Goal: Book appointment/travel/reservation

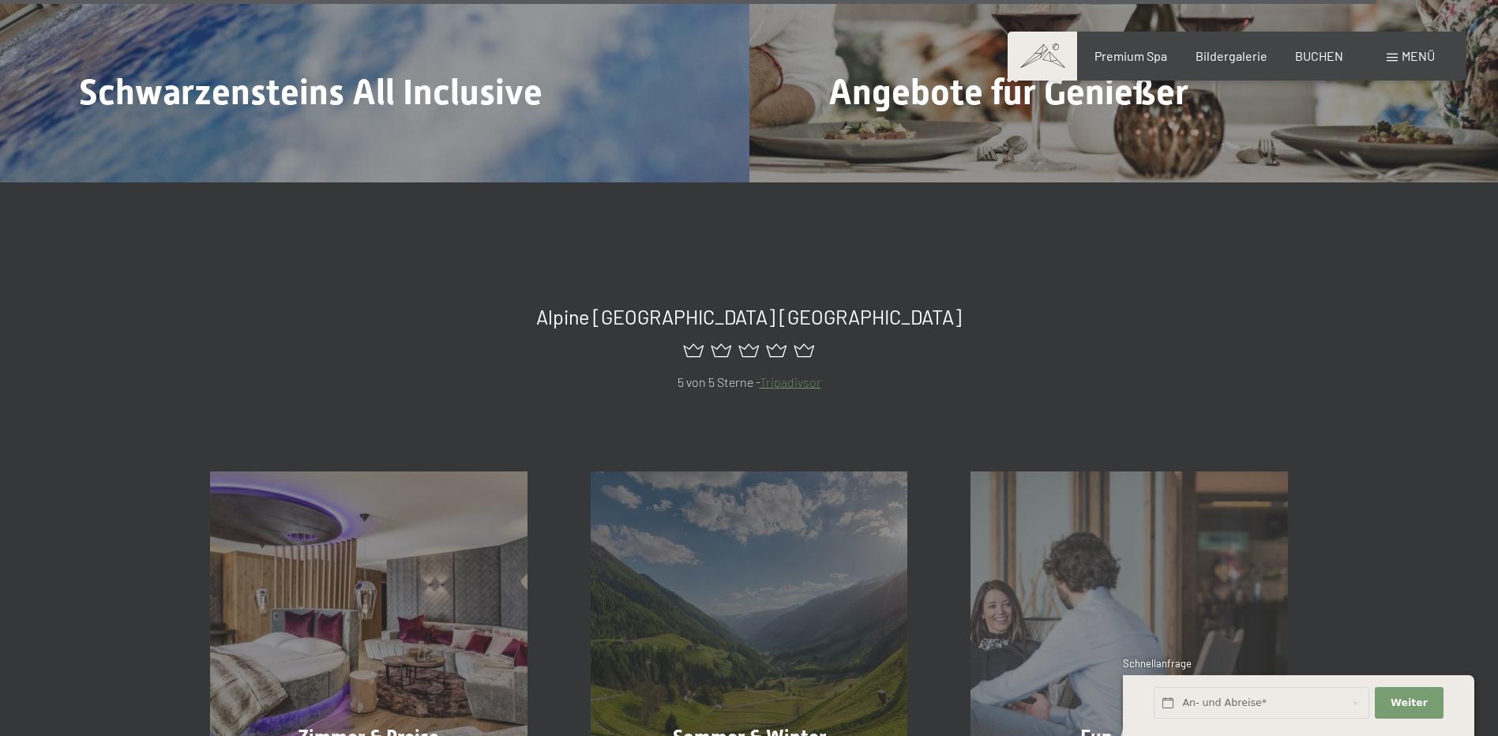
scroll to position [7314, 0]
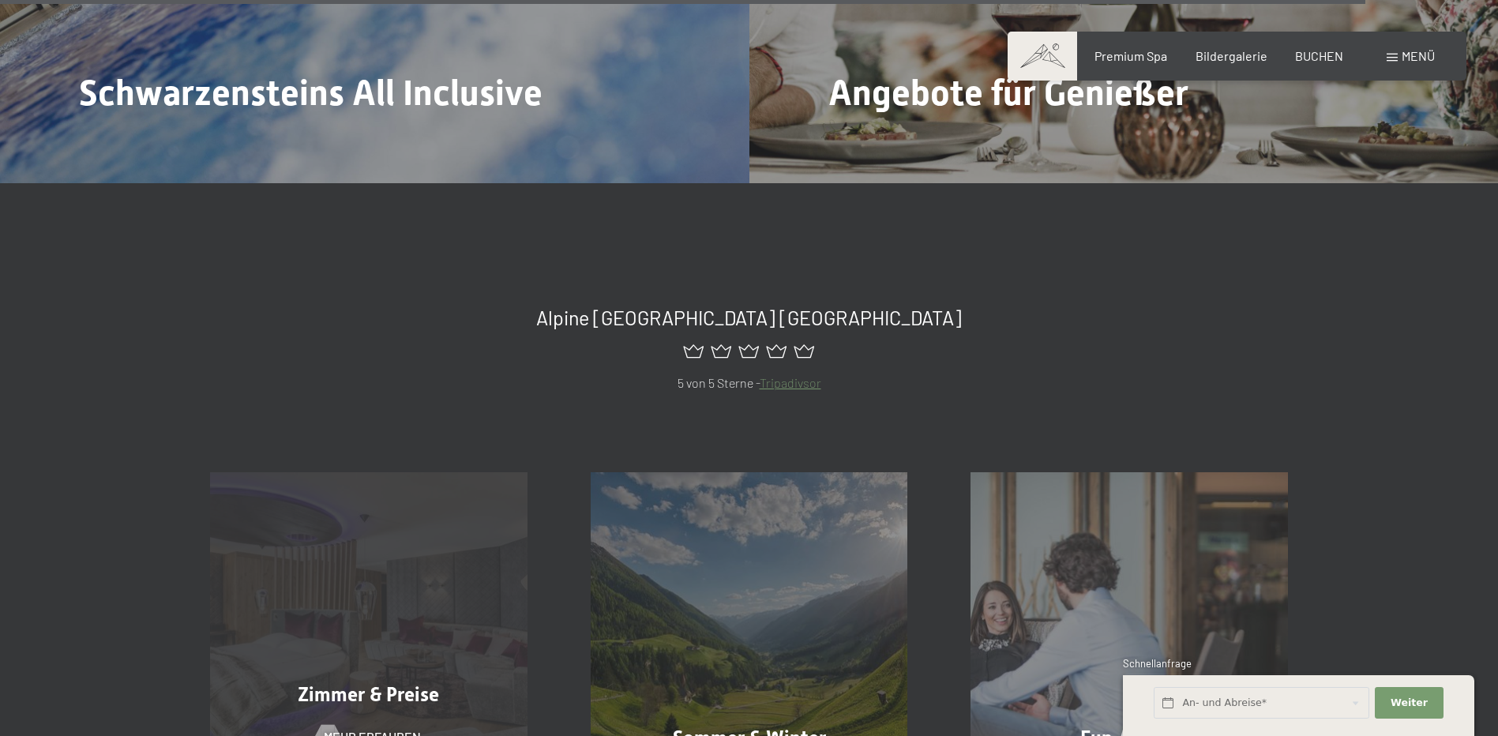
click at [420, 478] on div "Zimmer & Preise Mehr erfahren" at bounding box center [368, 630] width 381 height 317
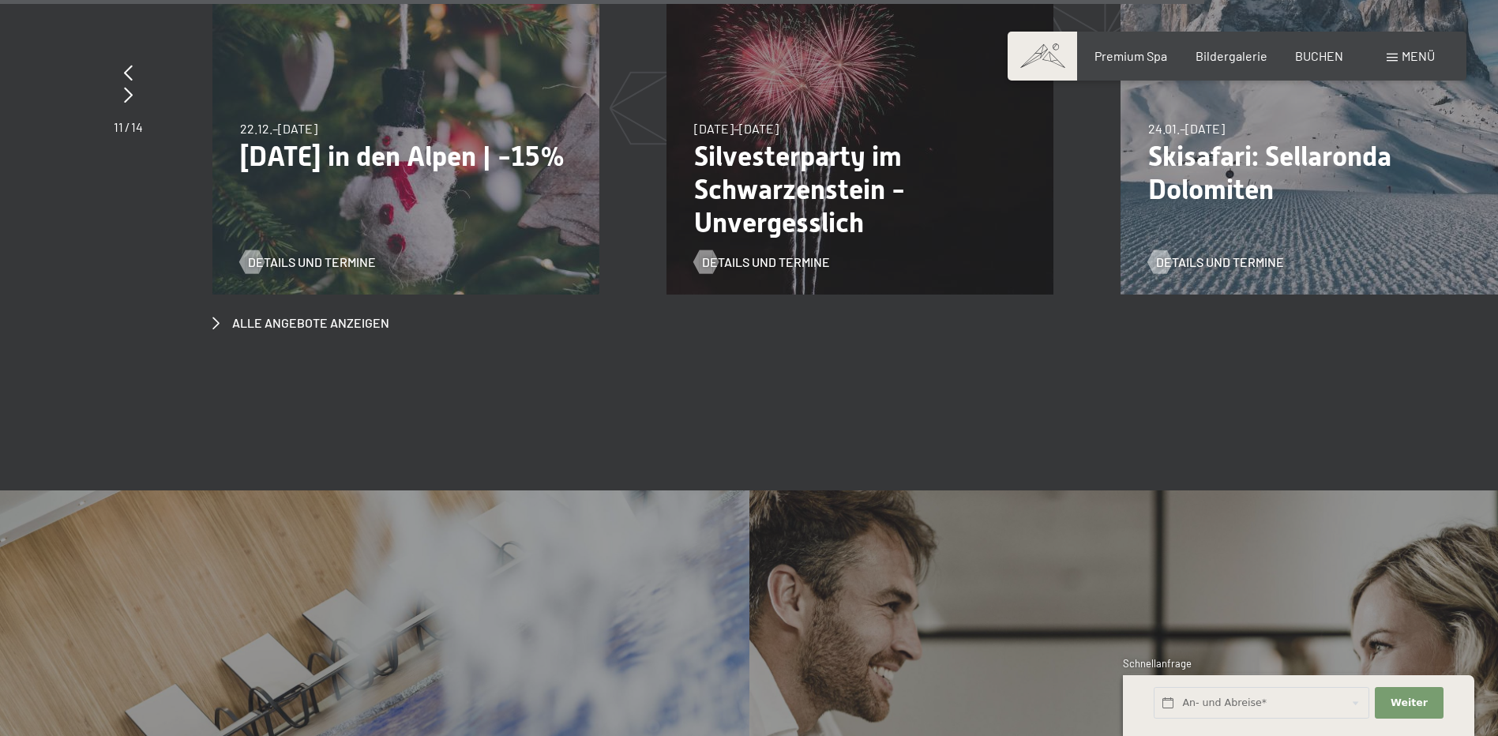
scroll to position [6841, 0]
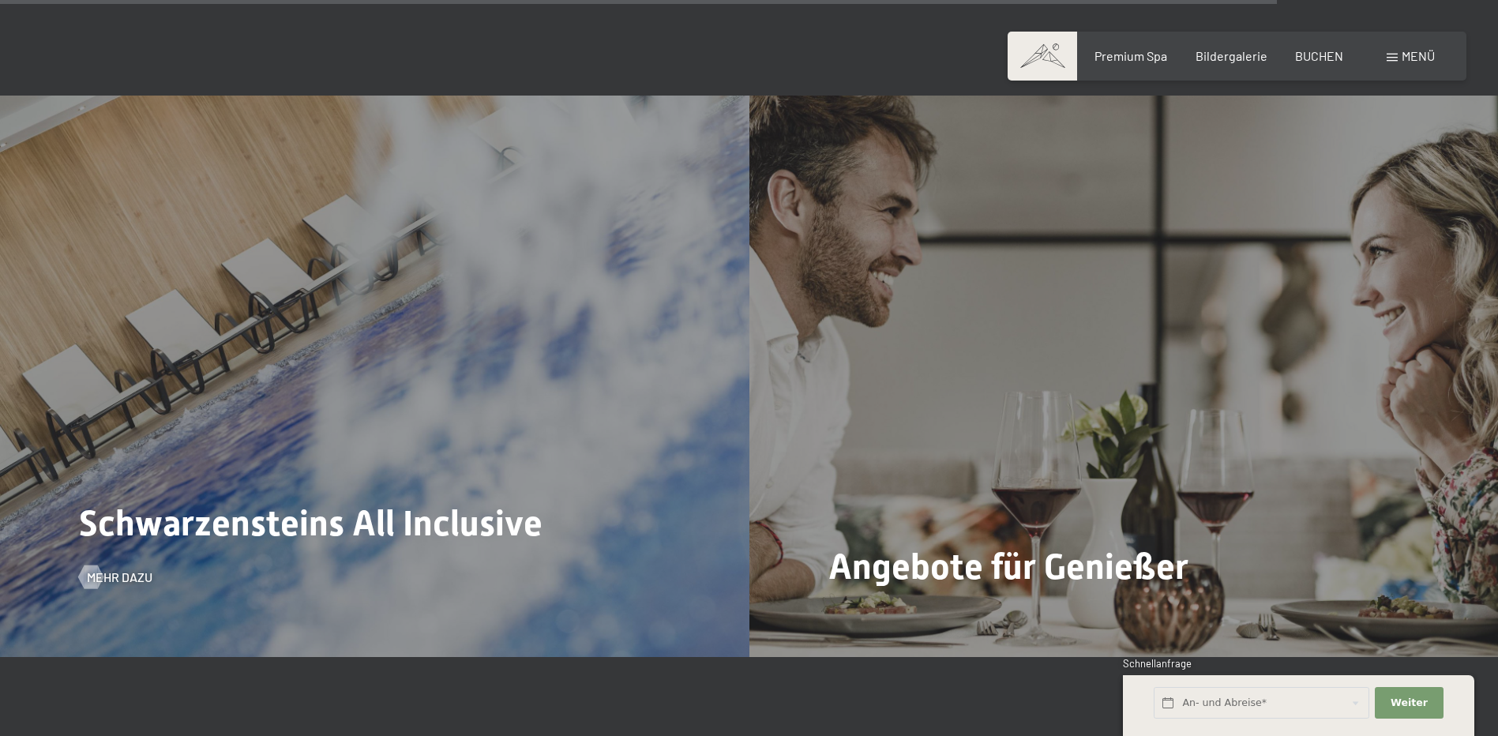
click at [575, 376] on div "Schwarzensteins All Inclusive Mehr dazu" at bounding box center [374, 376] width 749 height 561
click at [133, 569] on span "Mehr dazu" at bounding box center [136, 577] width 66 height 17
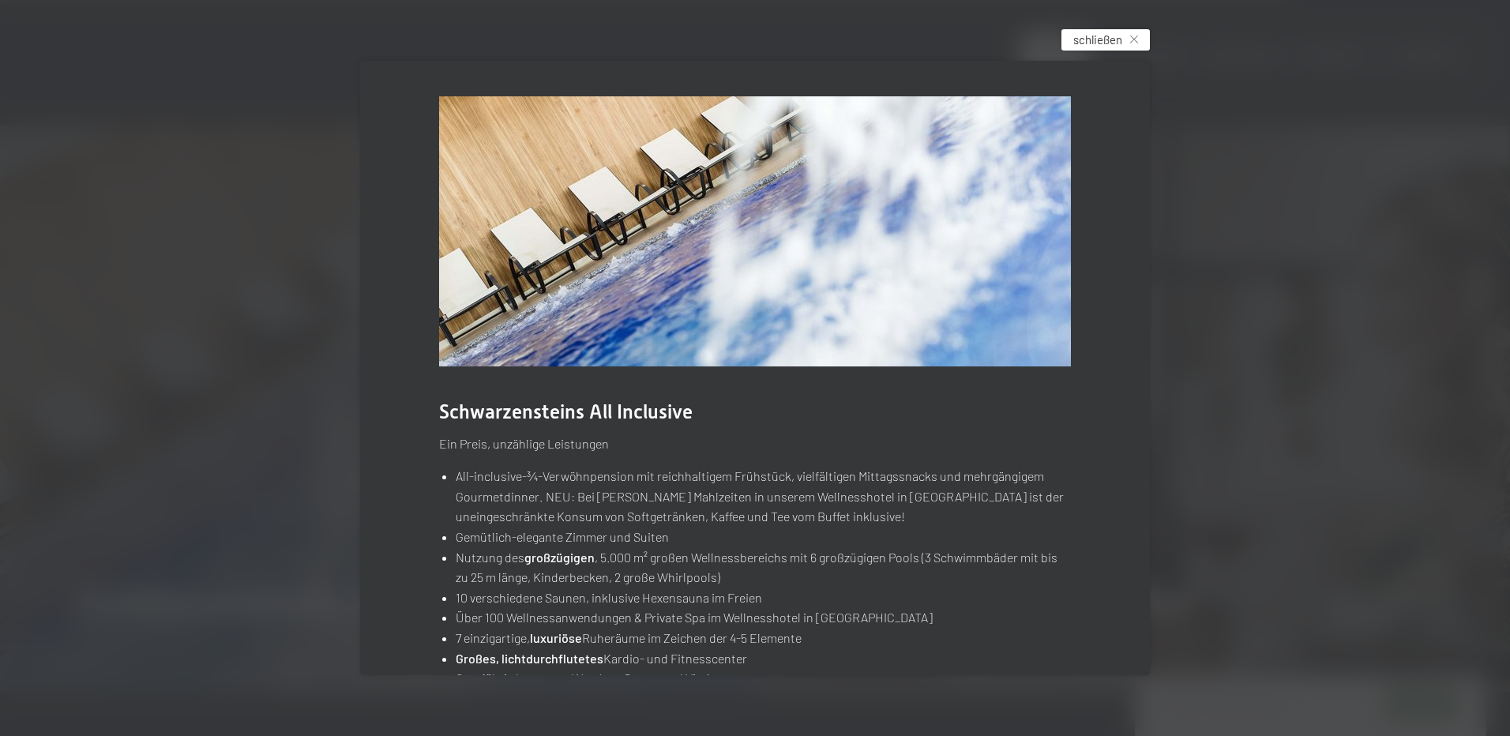
click at [1114, 37] on span "schließen" at bounding box center [1097, 40] width 49 height 17
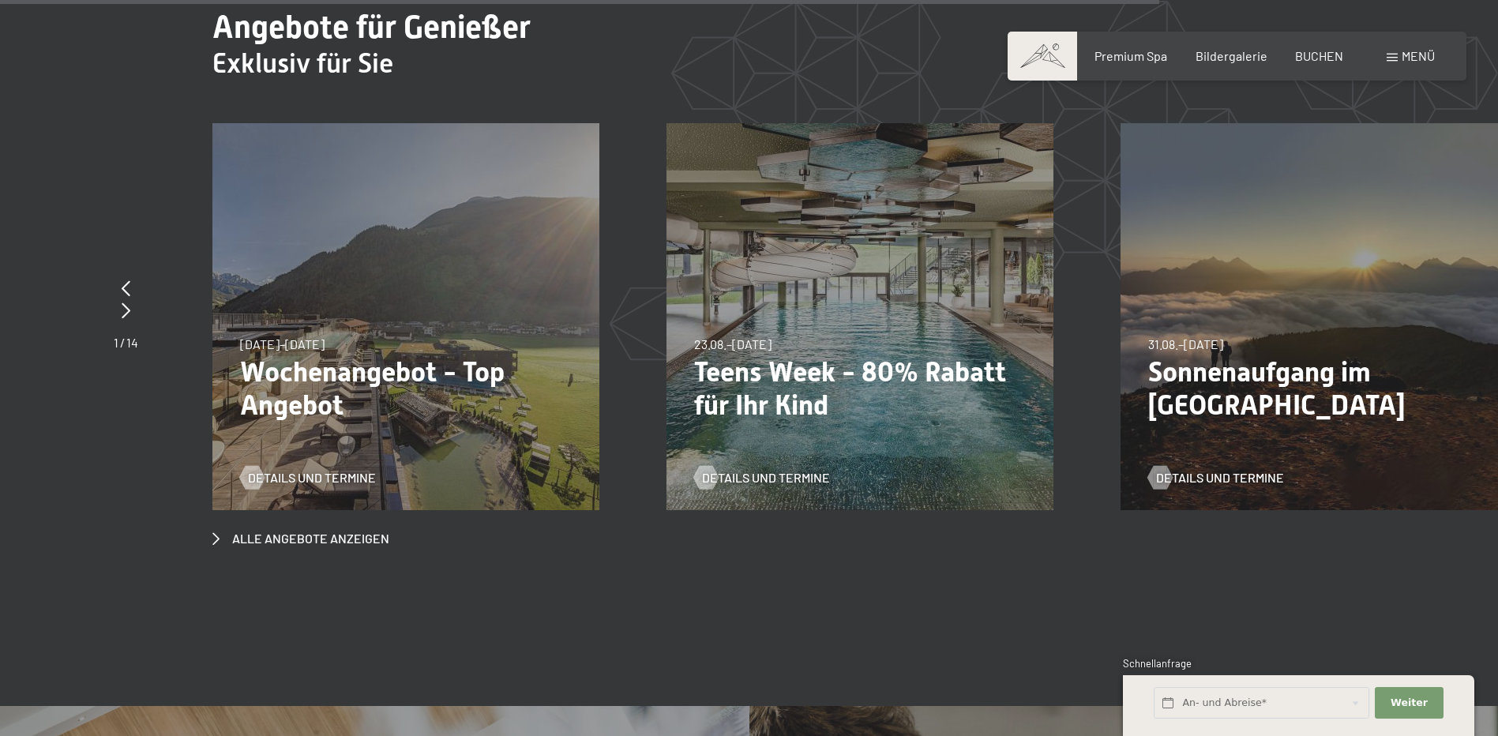
scroll to position [6209, 0]
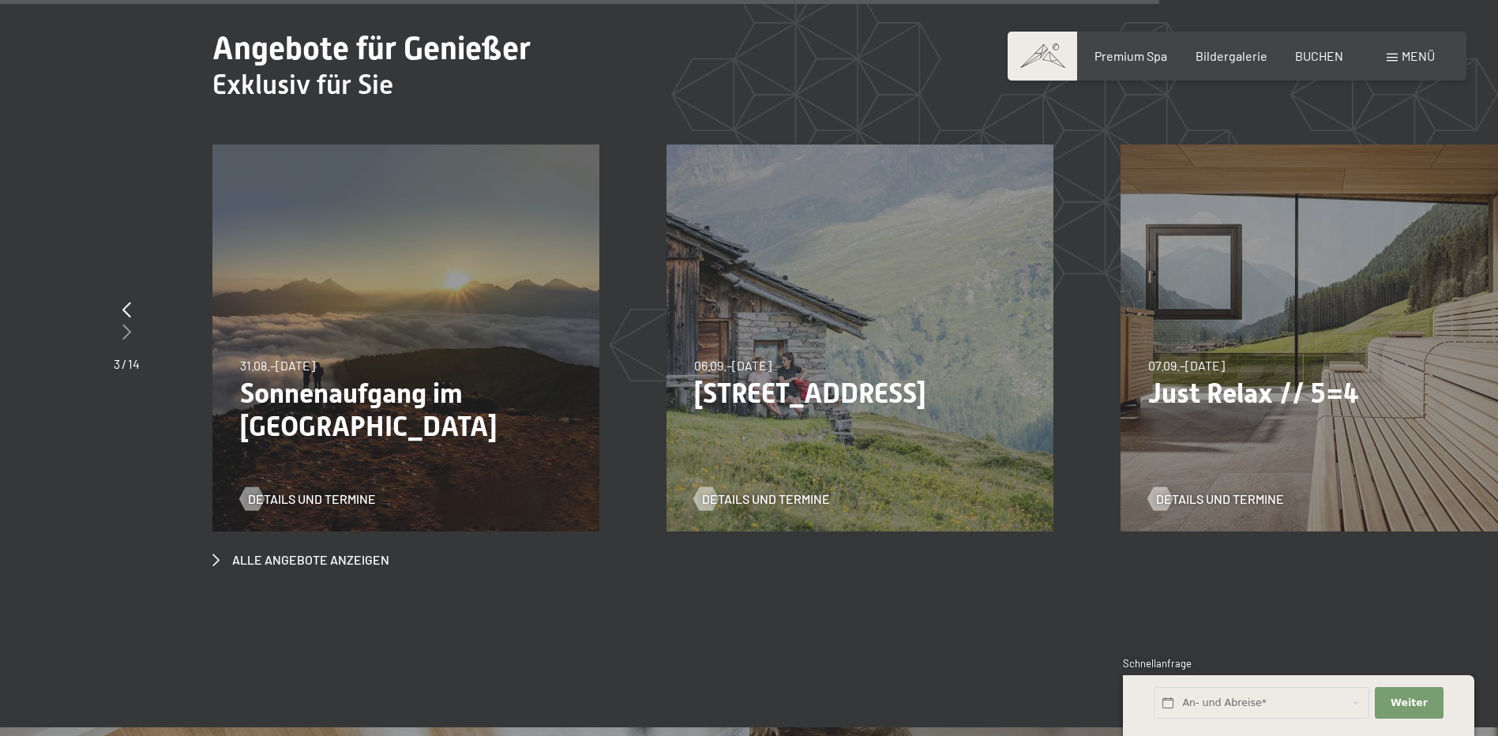
click at [127, 324] on icon at bounding box center [126, 332] width 9 height 16
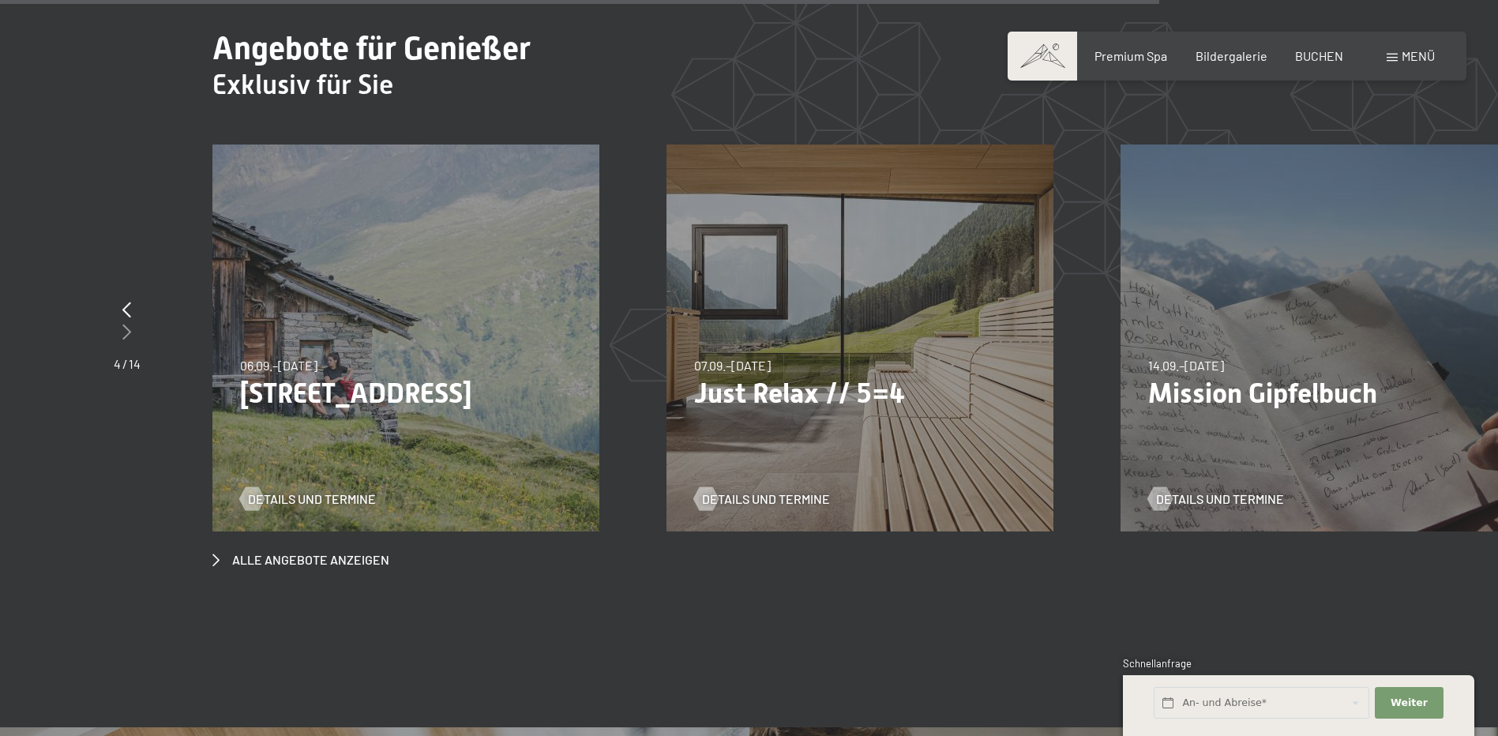
click at [127, 324] on icon at bounding box center [126, 332] width 9 height 16
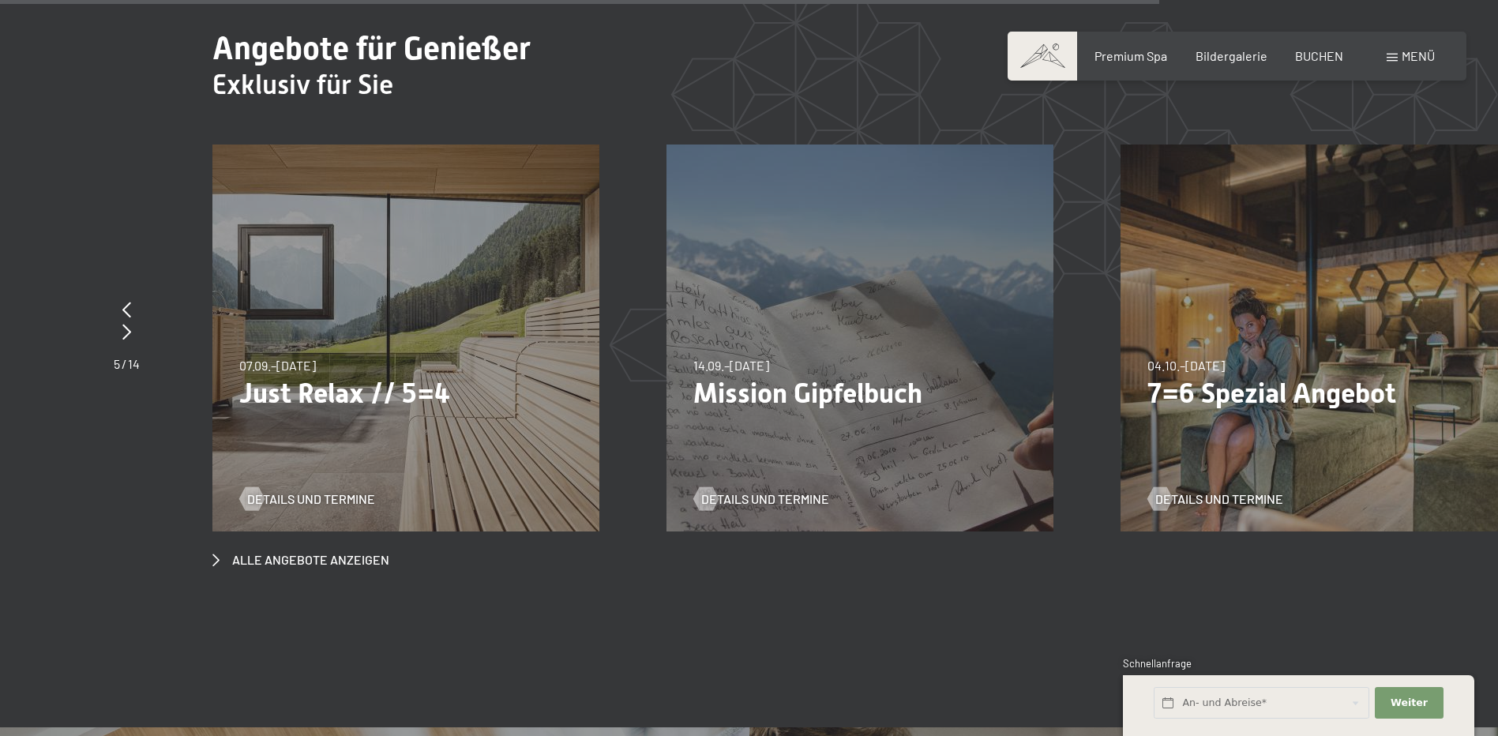
click at [1315, 355] on div "04.10.–[DATE] 01.11.–[DATE] 10.01.–[DATE] 07.03.–[DATE] 16.05.–[DATE] 06.06.–[D…" at bounding box center [1313, 338] width 387 height 387
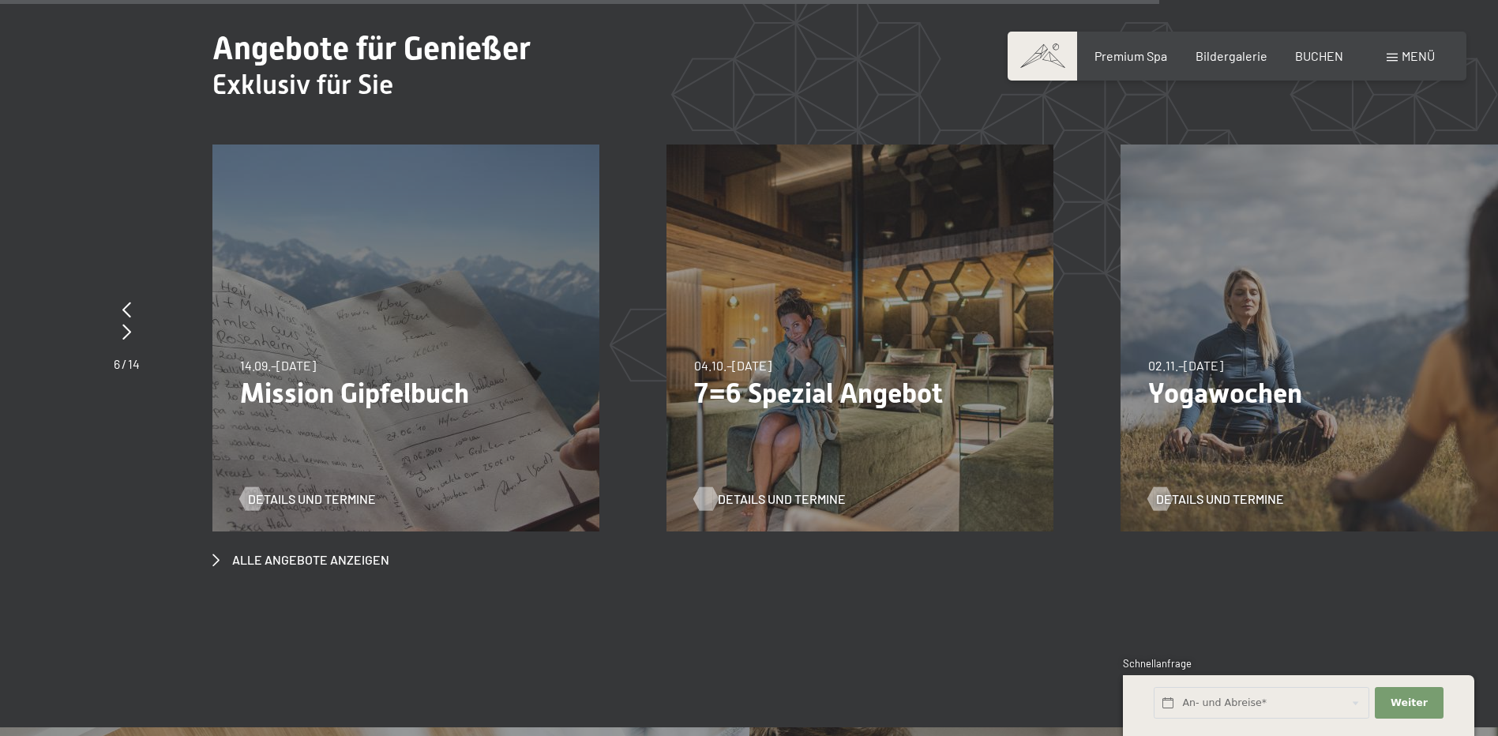
click at [728, 490] on span "Details und Termine" at bounding box center [782, 498] width 128 height 17
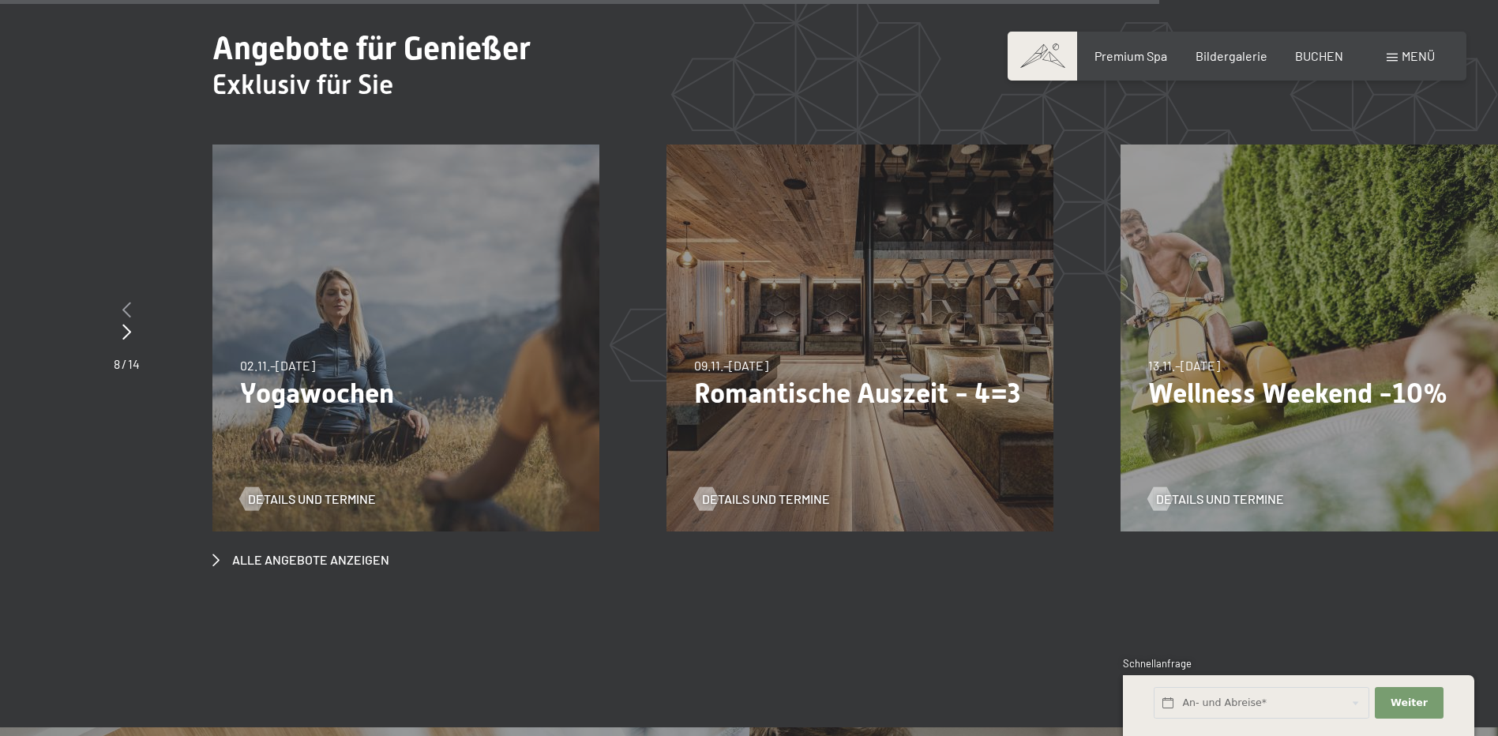
click at [122, 302] on icon at bounding box center [126, 310] width 9 height 16
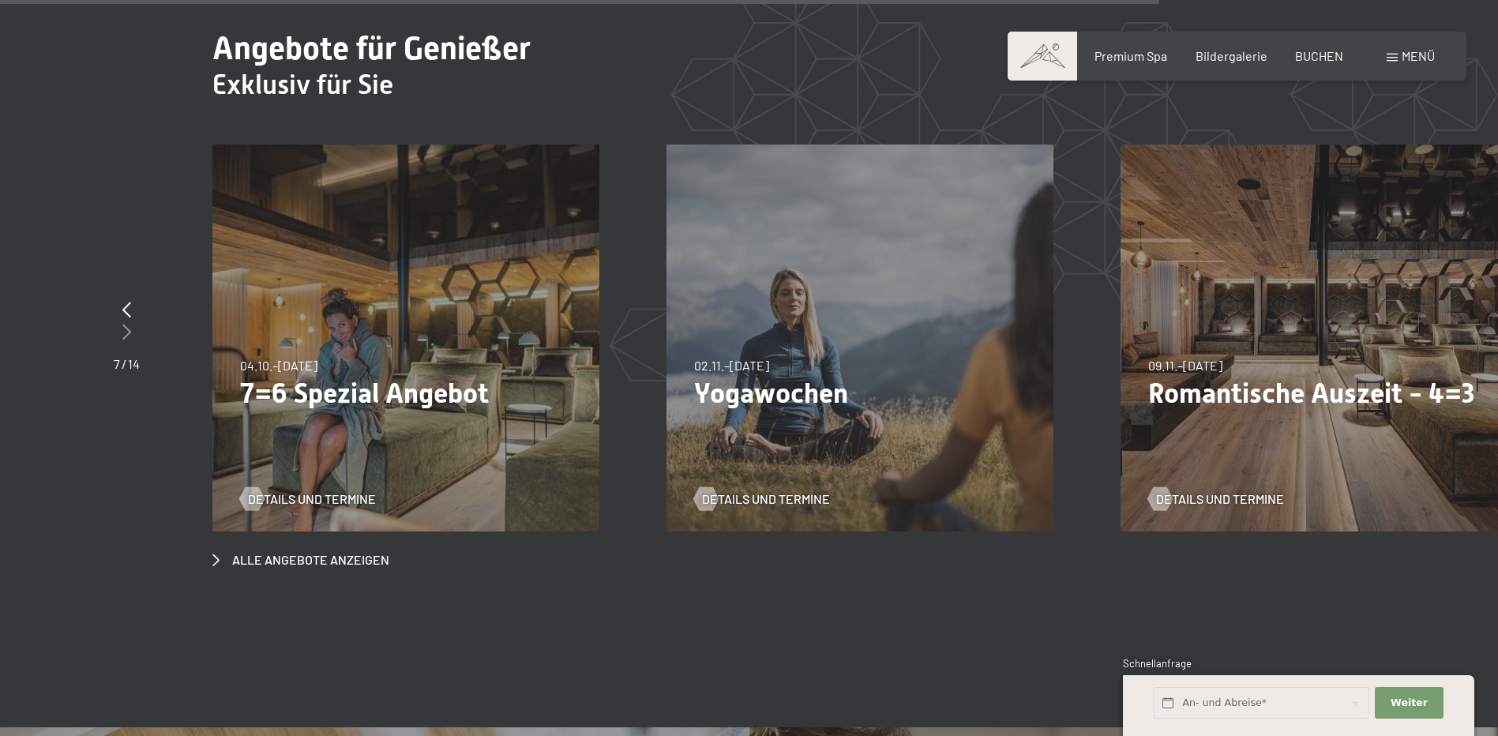
click at [127, 324] on icon at bounding box center [126, 332] width 9 height 16
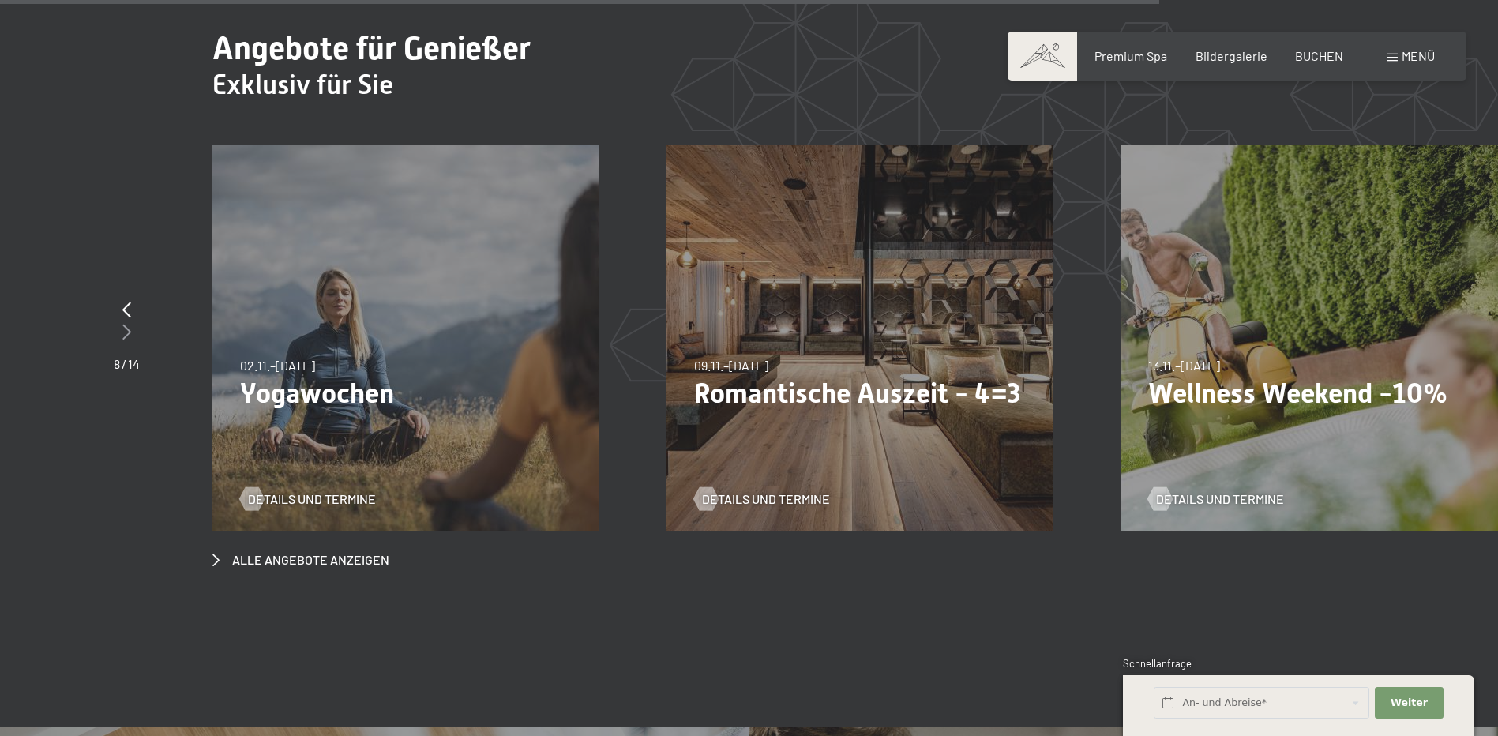
click at [127, 324] on icon at bounding box center [126, 332] width 9 height 16
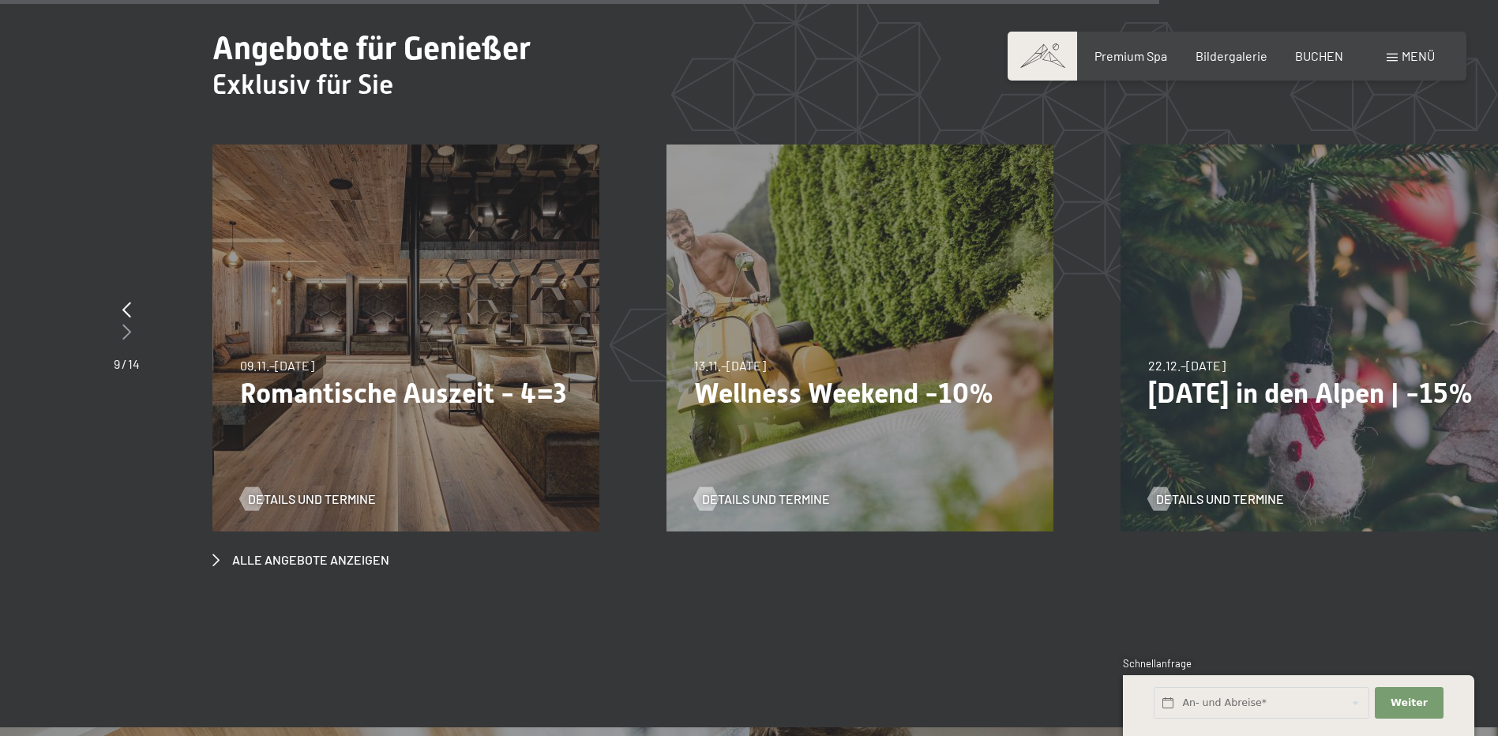
click at [127, 324] on icon at bounding box center [126, 332] width 9 height 16
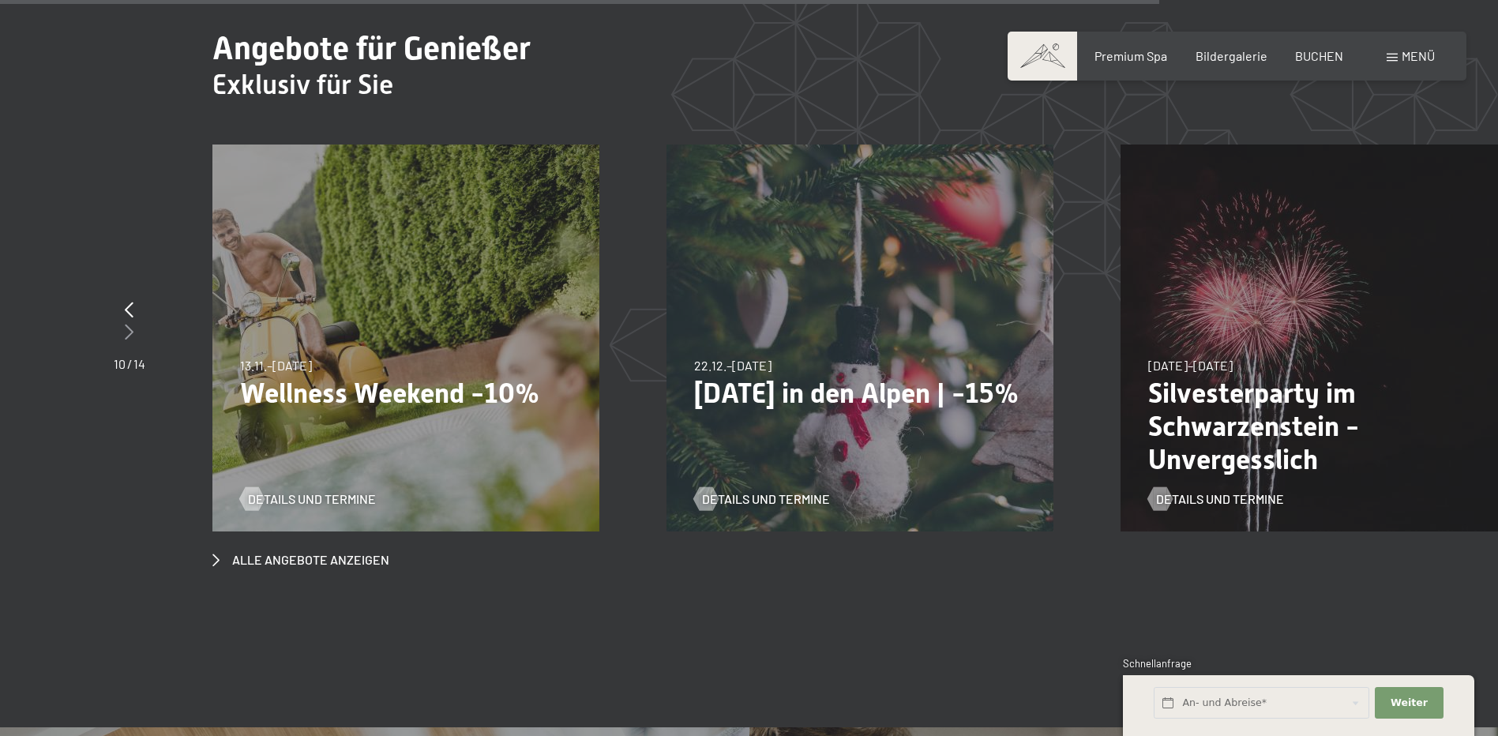
click at [127, 324] on icon at bounding box center [129, 332] width 9 height 16
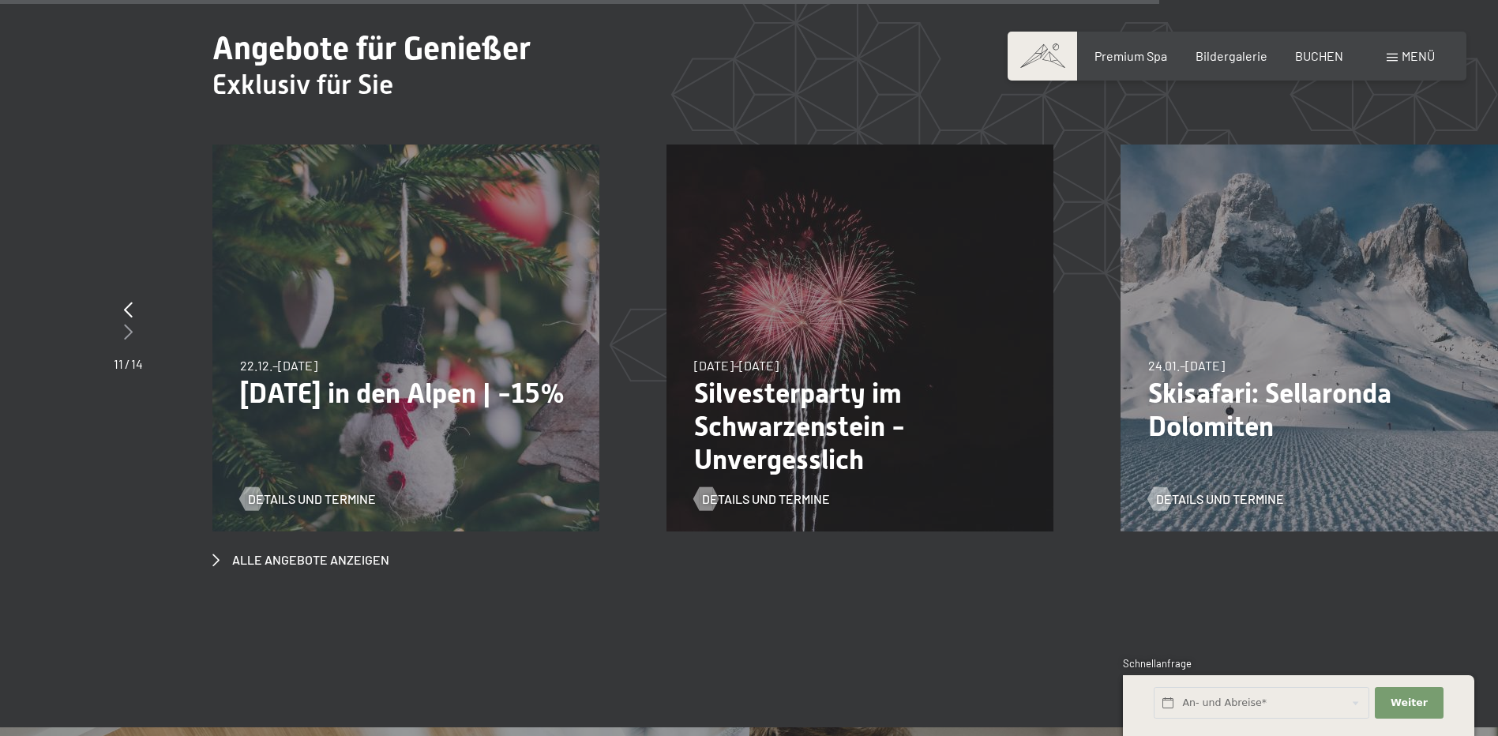
click at [127, 324] on icon at bounding box center [128, 332] width 9 height 16
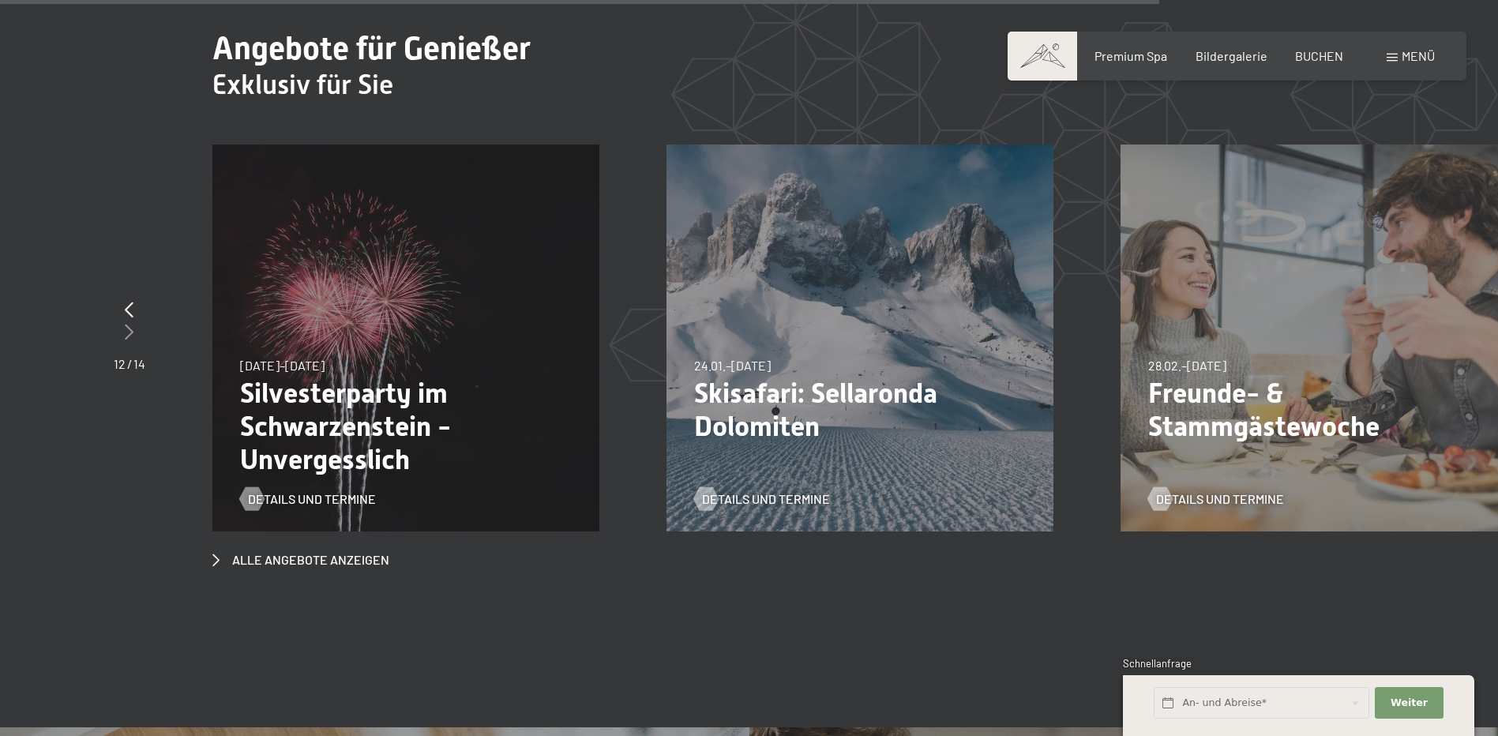
click at [127, 324] on icon at bounding box center [129, 332] width 9 height 16
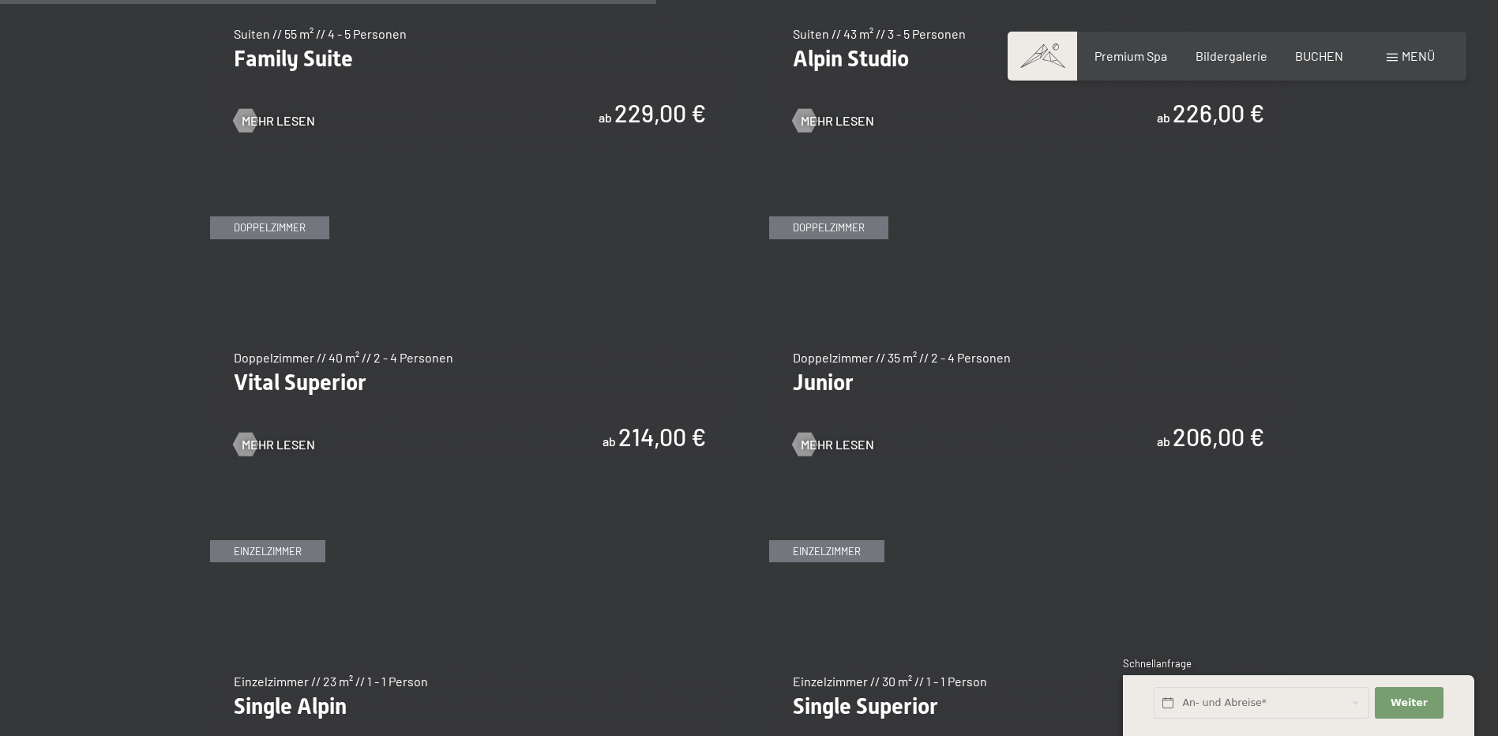
scroll to position [2132, 0]
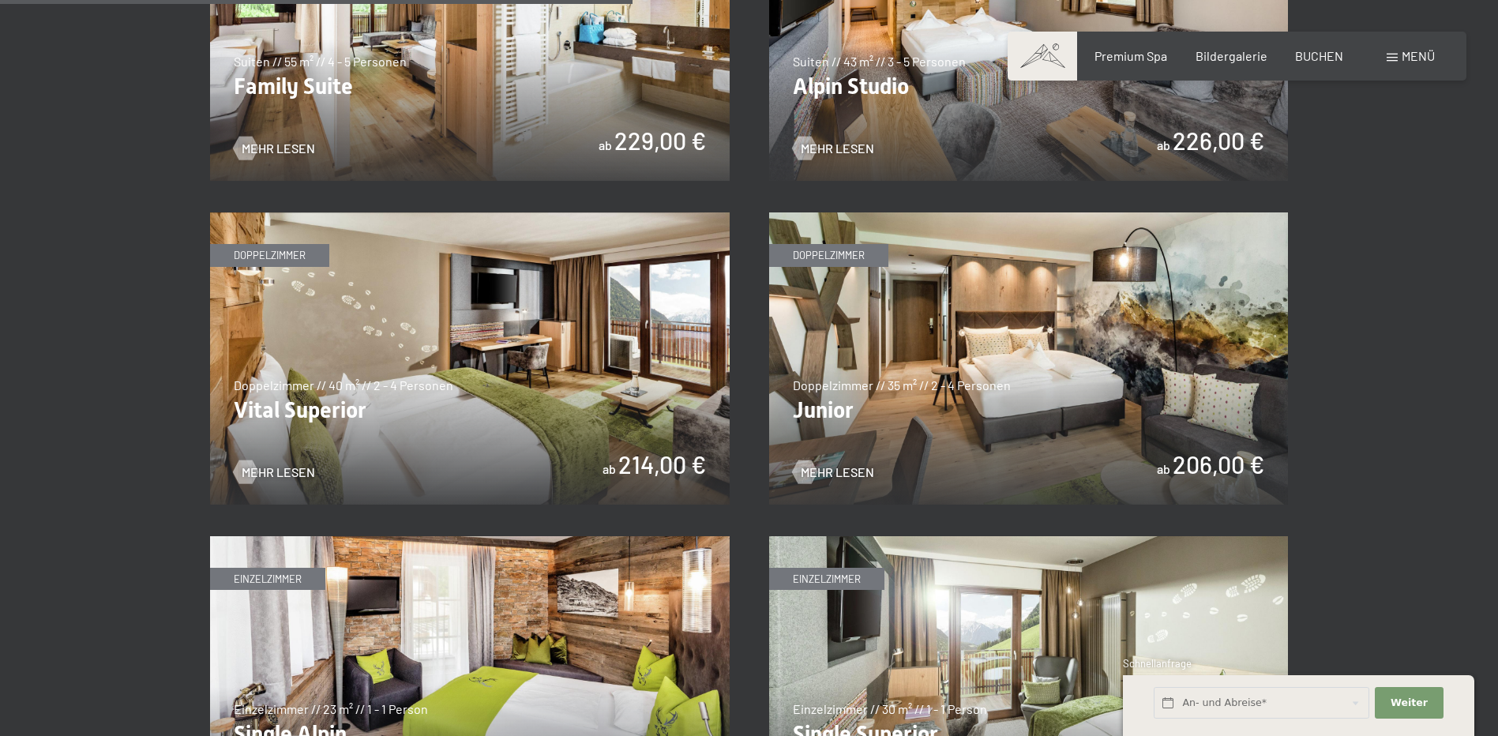
click at [1049, 352] on img at bounding box center [1029, 358] width 520 height 292
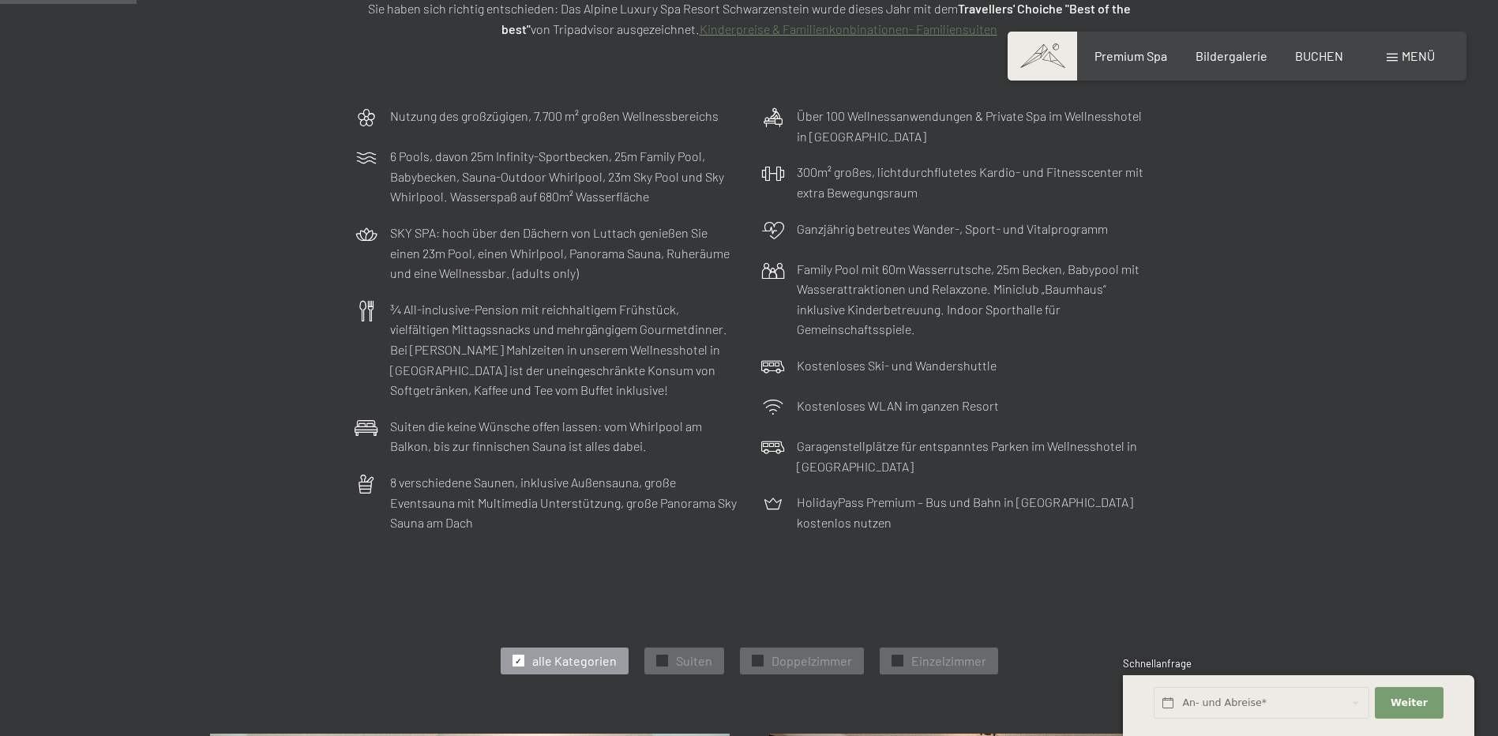
scroll to position [316, 0]
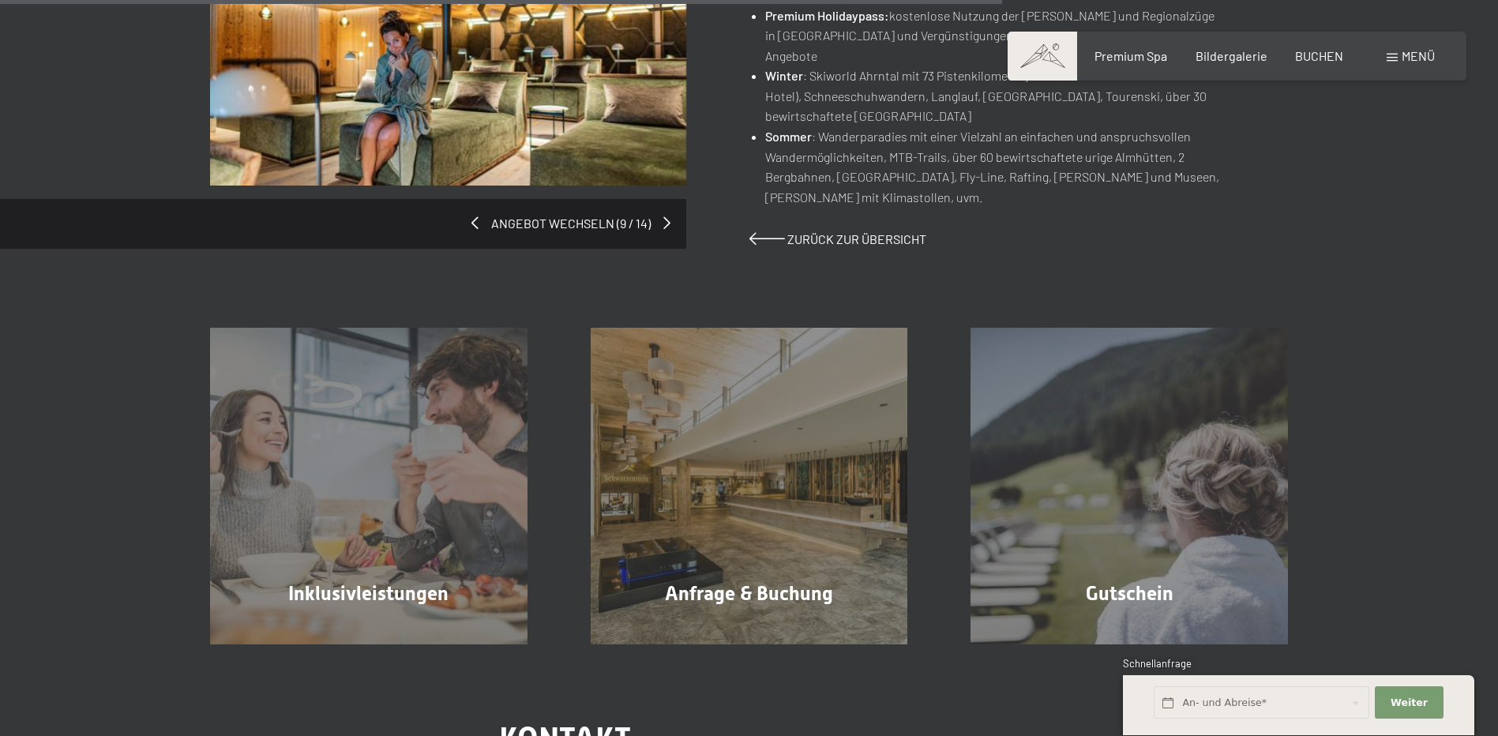
scroll to position [1342, 0]
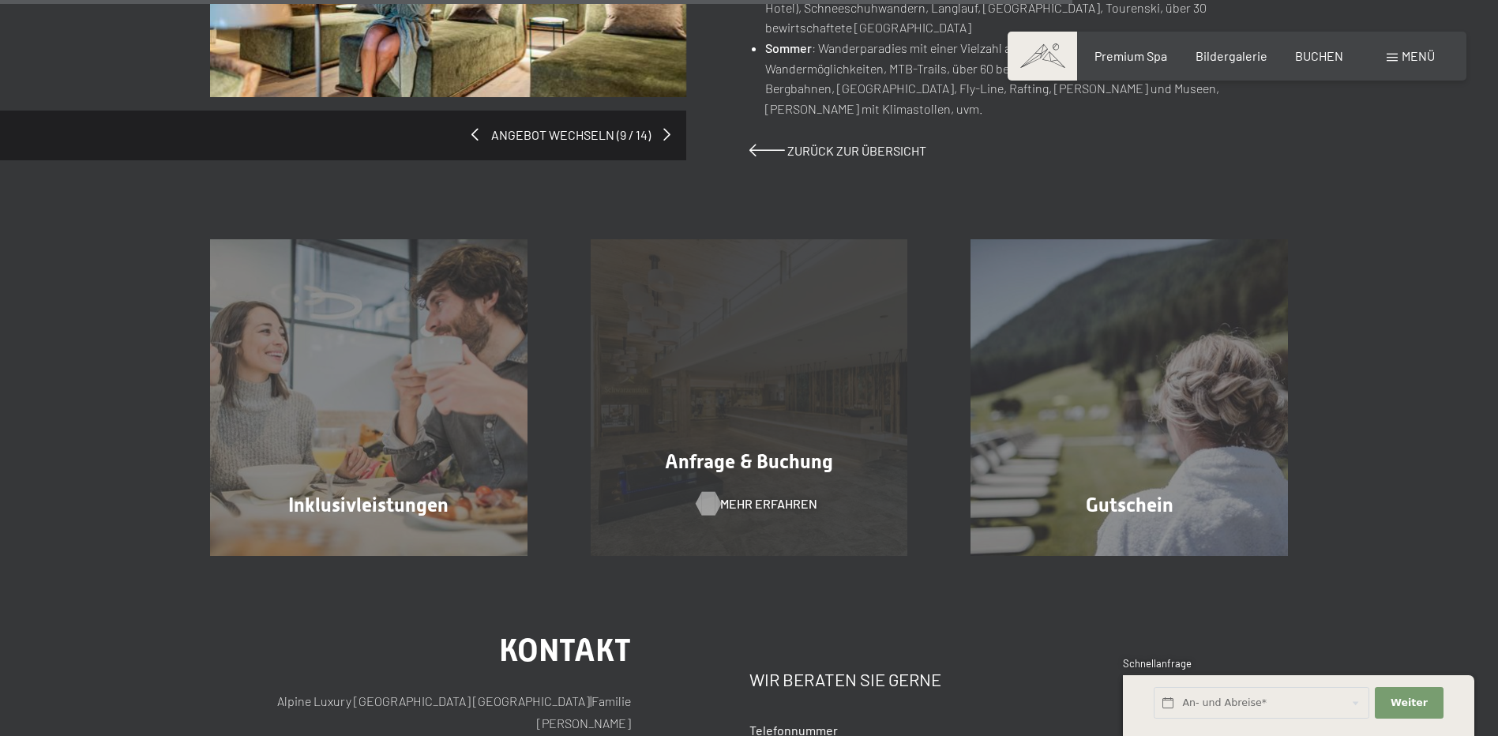
click at [775, 495] on span "Mehr erfahren" at bounding box center [768, 503] width 97 height 17
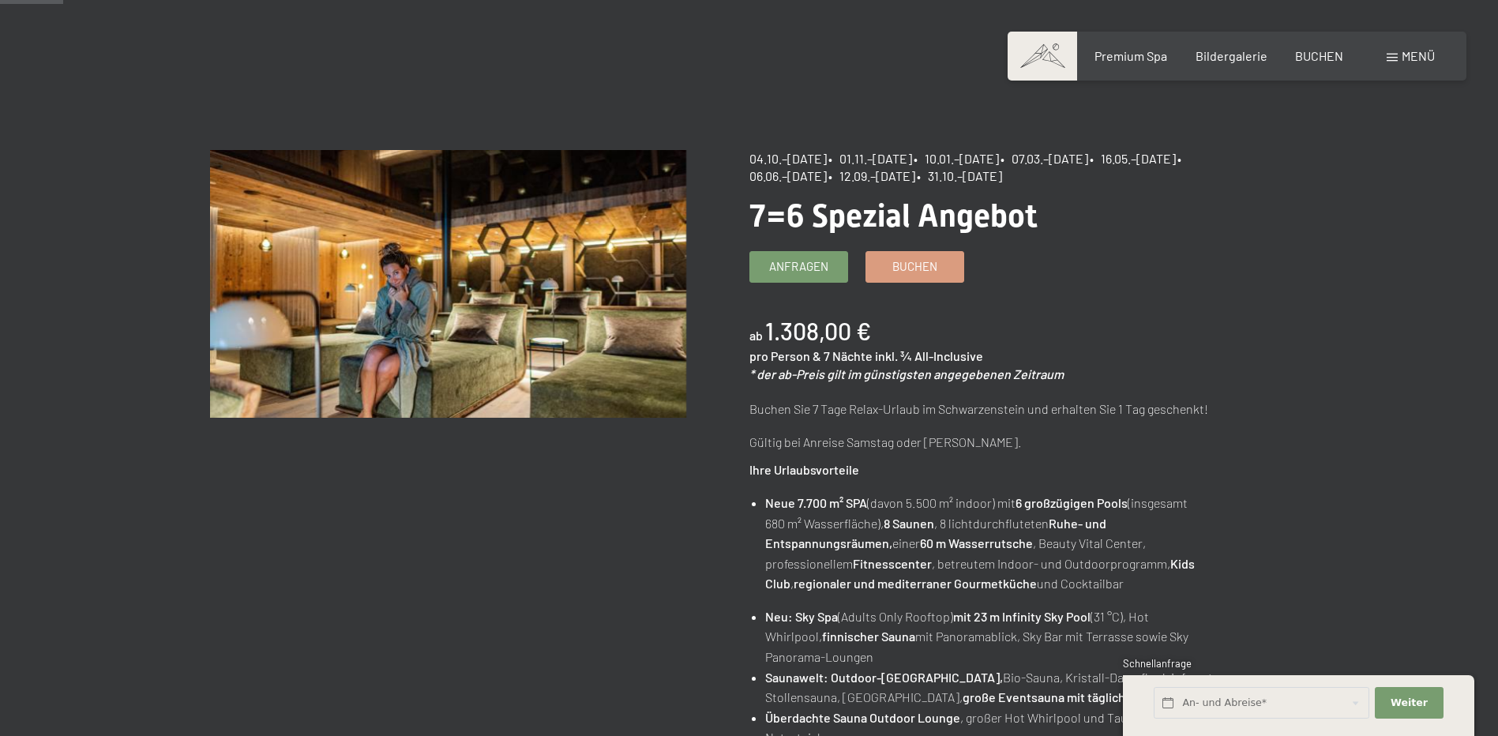
scroll to position [79, 0]
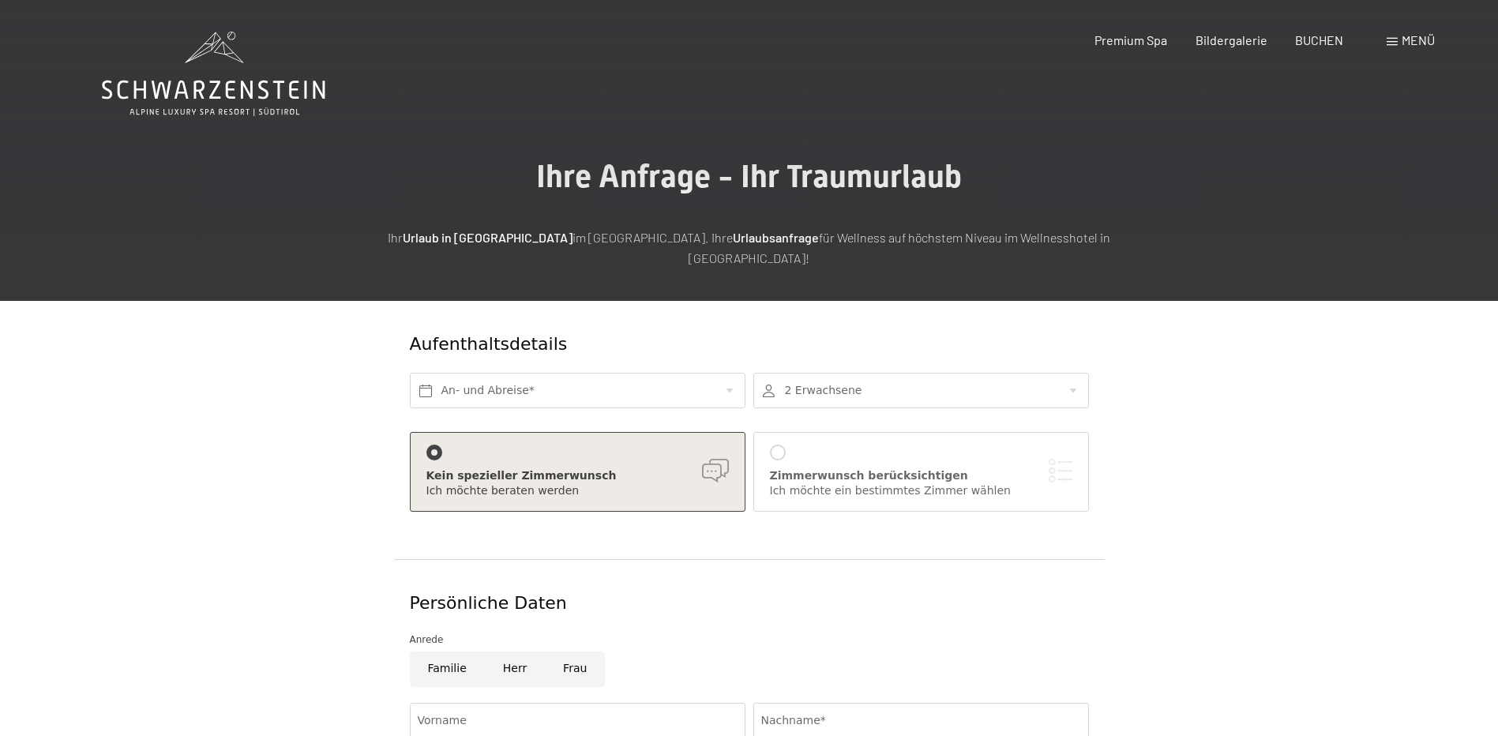
click at [541, 468] on div "Kein spezieller Zimmerwunsch" at bounding box center [577, 476] width 302 height 16
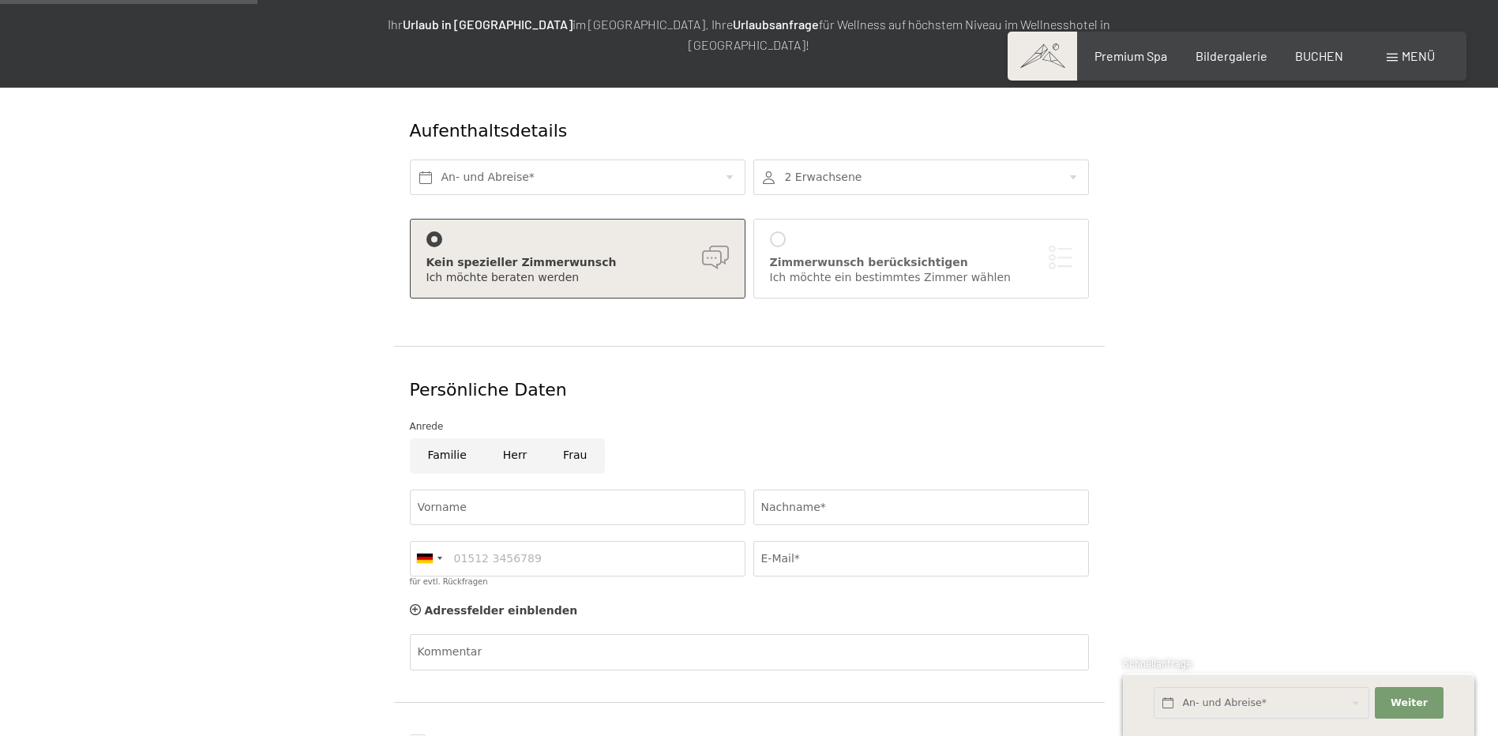
scroll to position [237, 0]
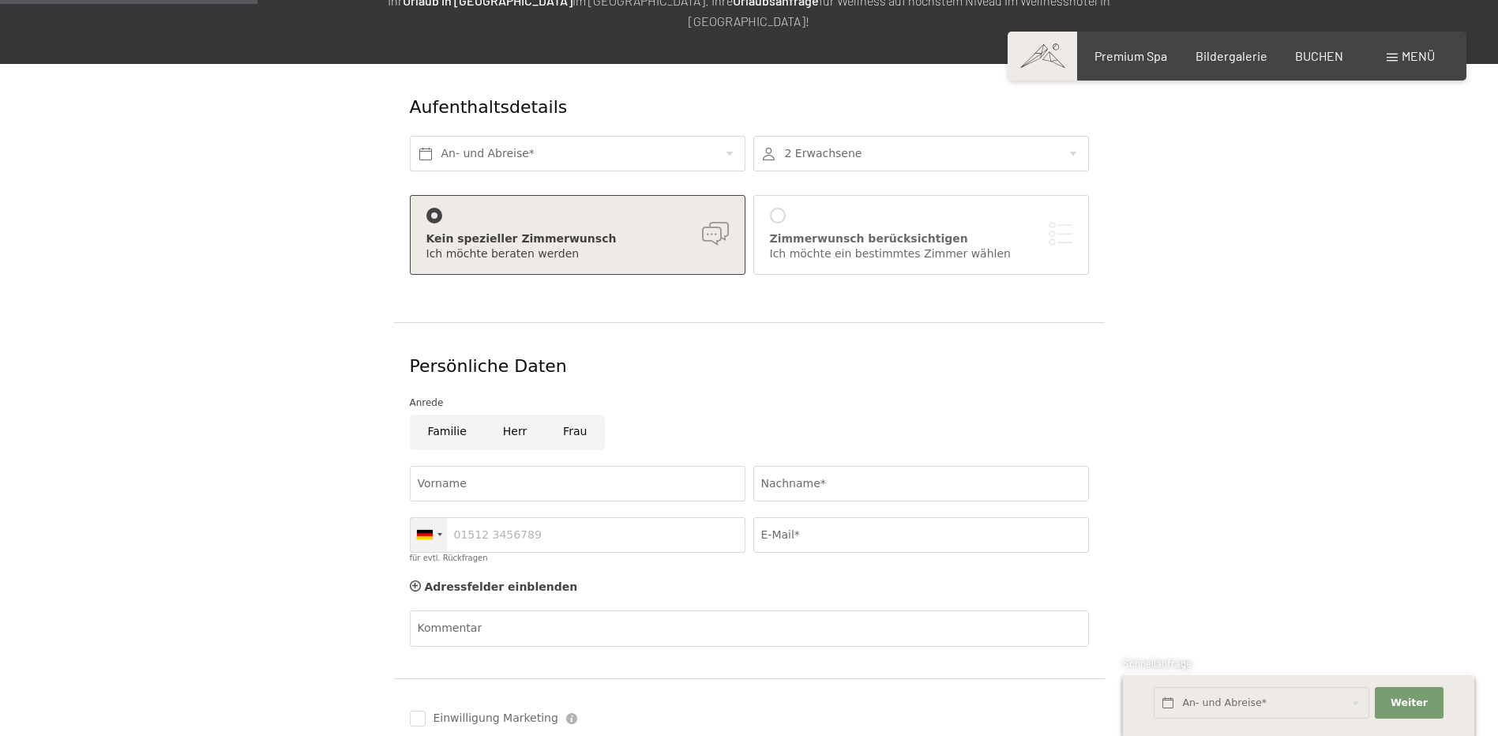
click at [432, 530] on div at bounding box center [425, 534] width 16 height 9
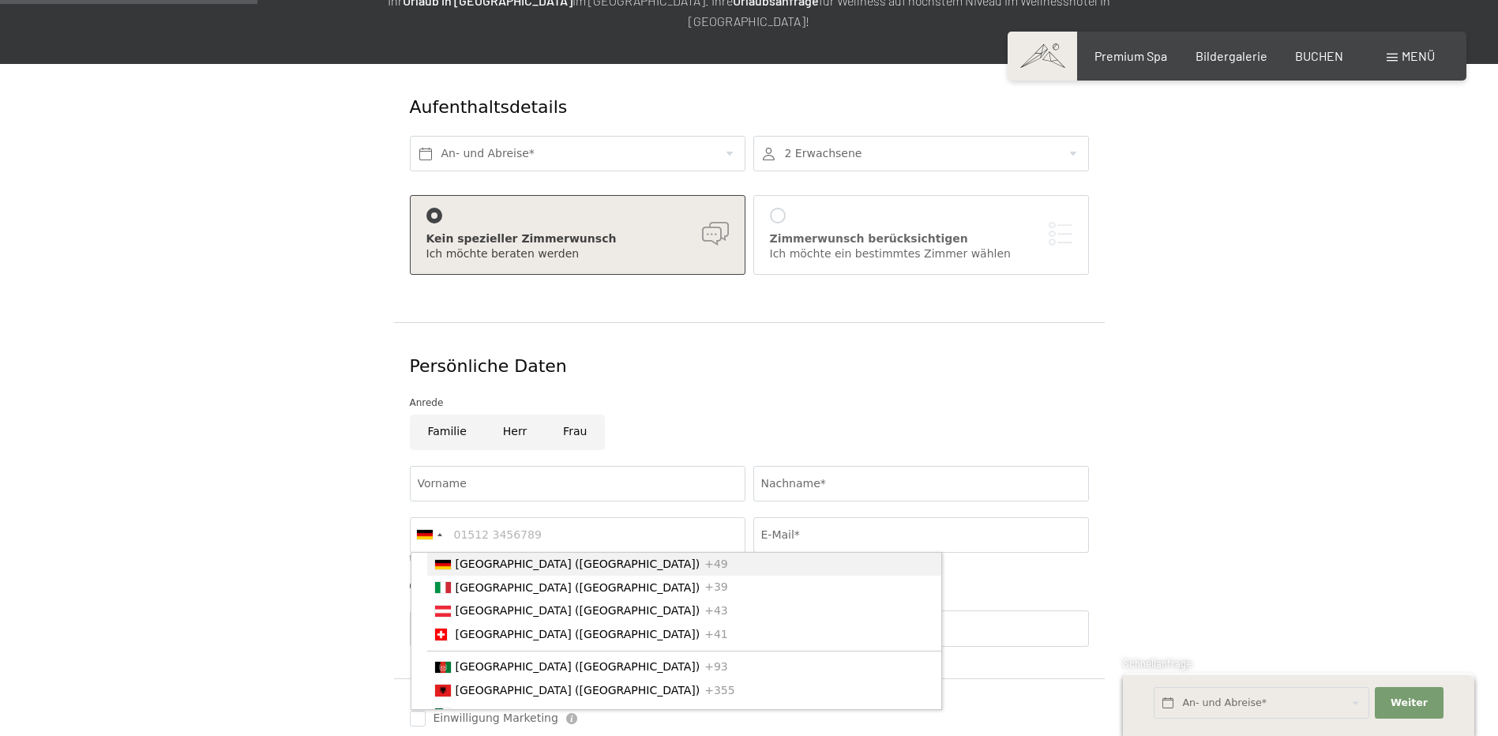
click at [291, 525] on form "Aufenthaltsdetails An- und Abreise* 2 Erwachsene 2 Erwachsene Älter als 14 Jahr…" at bounding box center [749, 451] width 1078 height 775
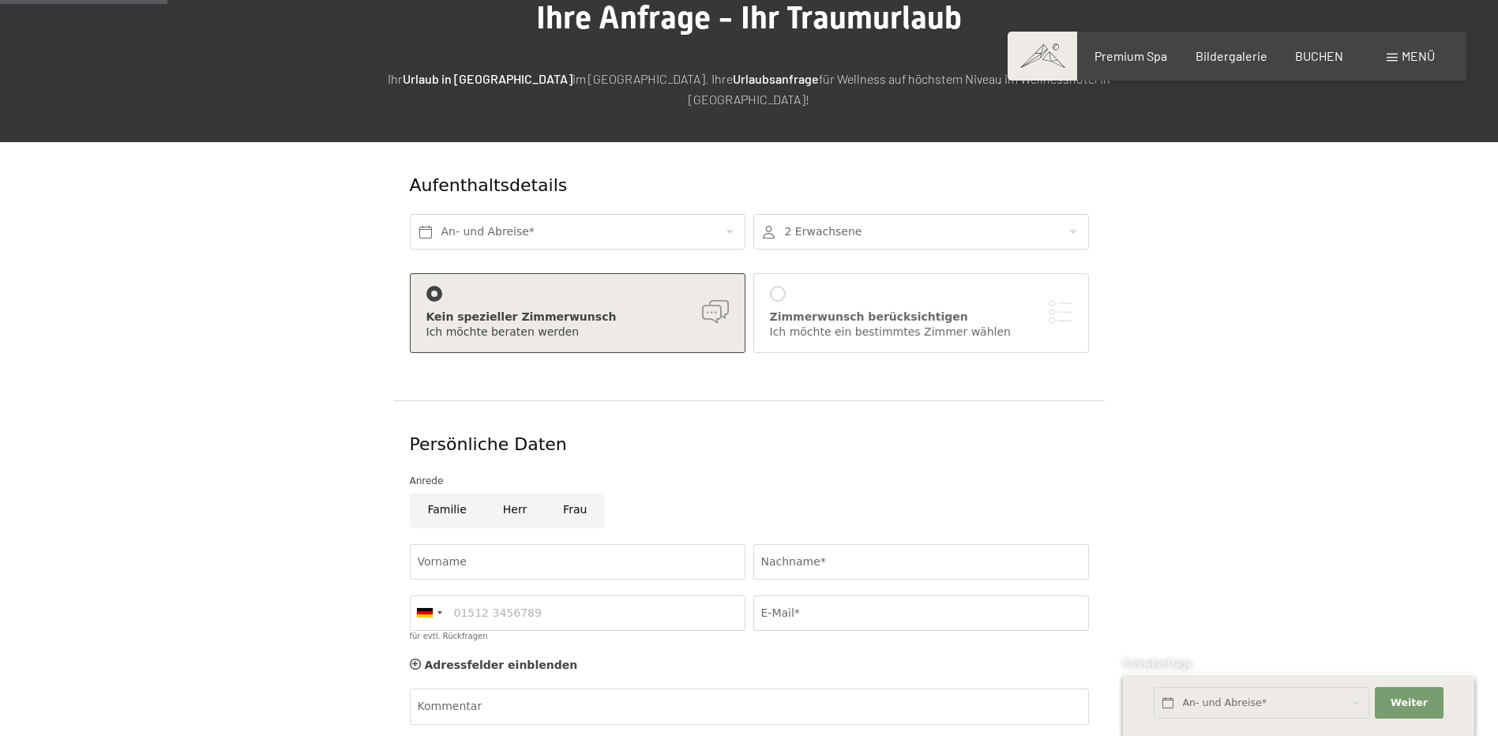
scroll to position [158, 0]
click at [500, 494] on input "Herr" at bounding box center [515, 512] width 60 height 36
radio input "true"
